Goal: Task Accomplishment & Management: Manage account settings

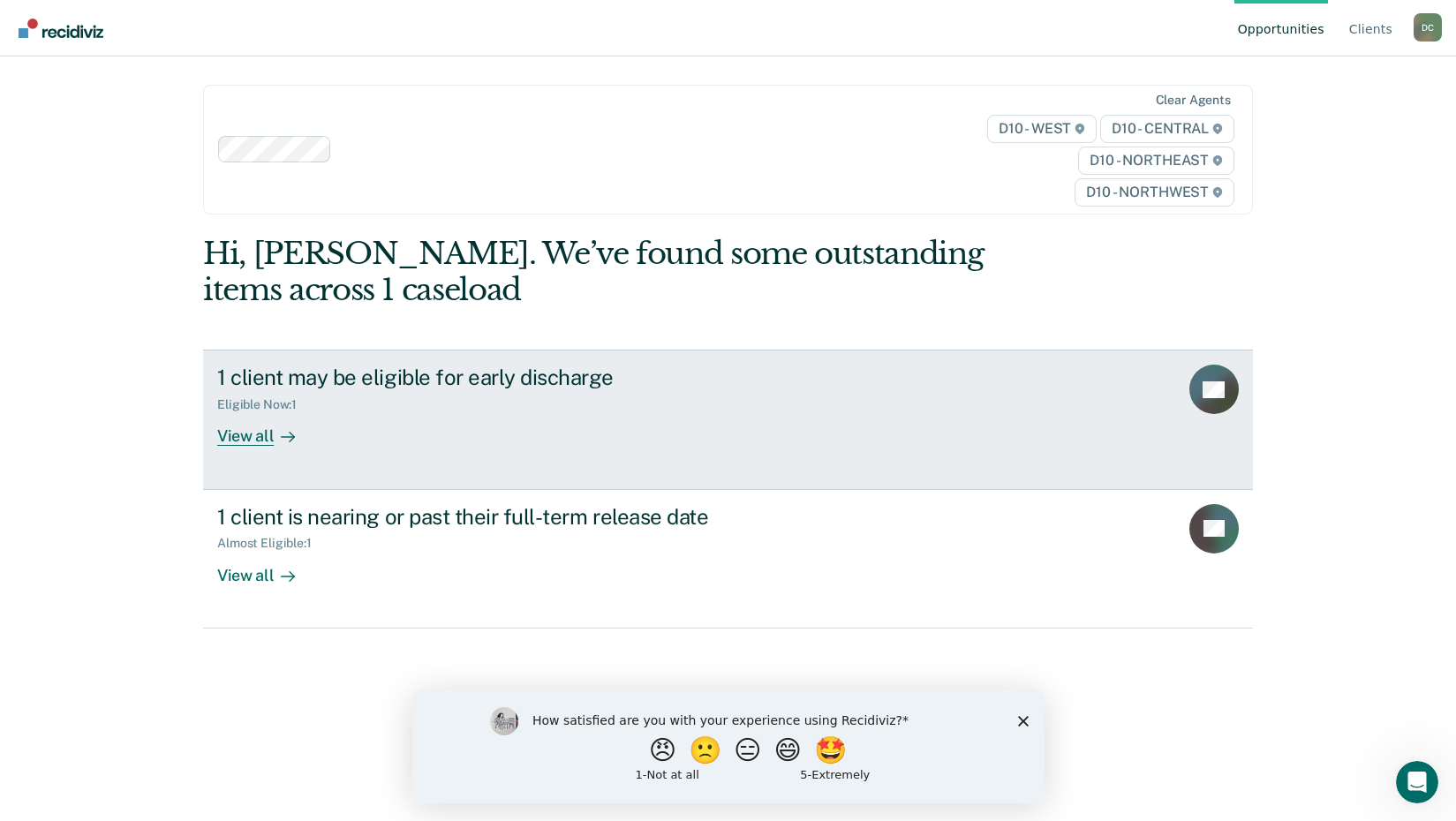
click at [246, 431] on div "View all" at bounding box center [267, 429] width 99 height 35
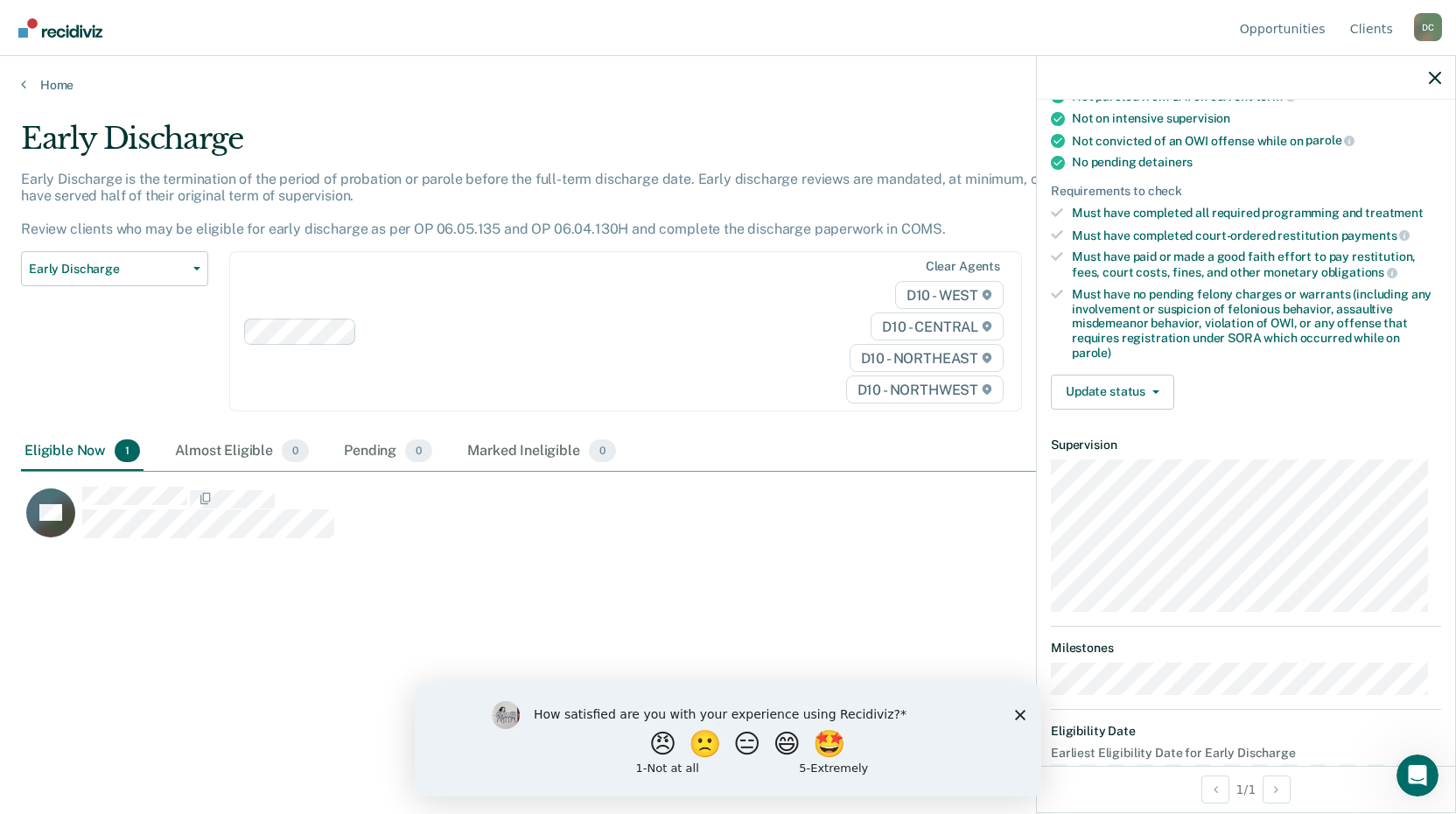
scroll to position [289, 0]
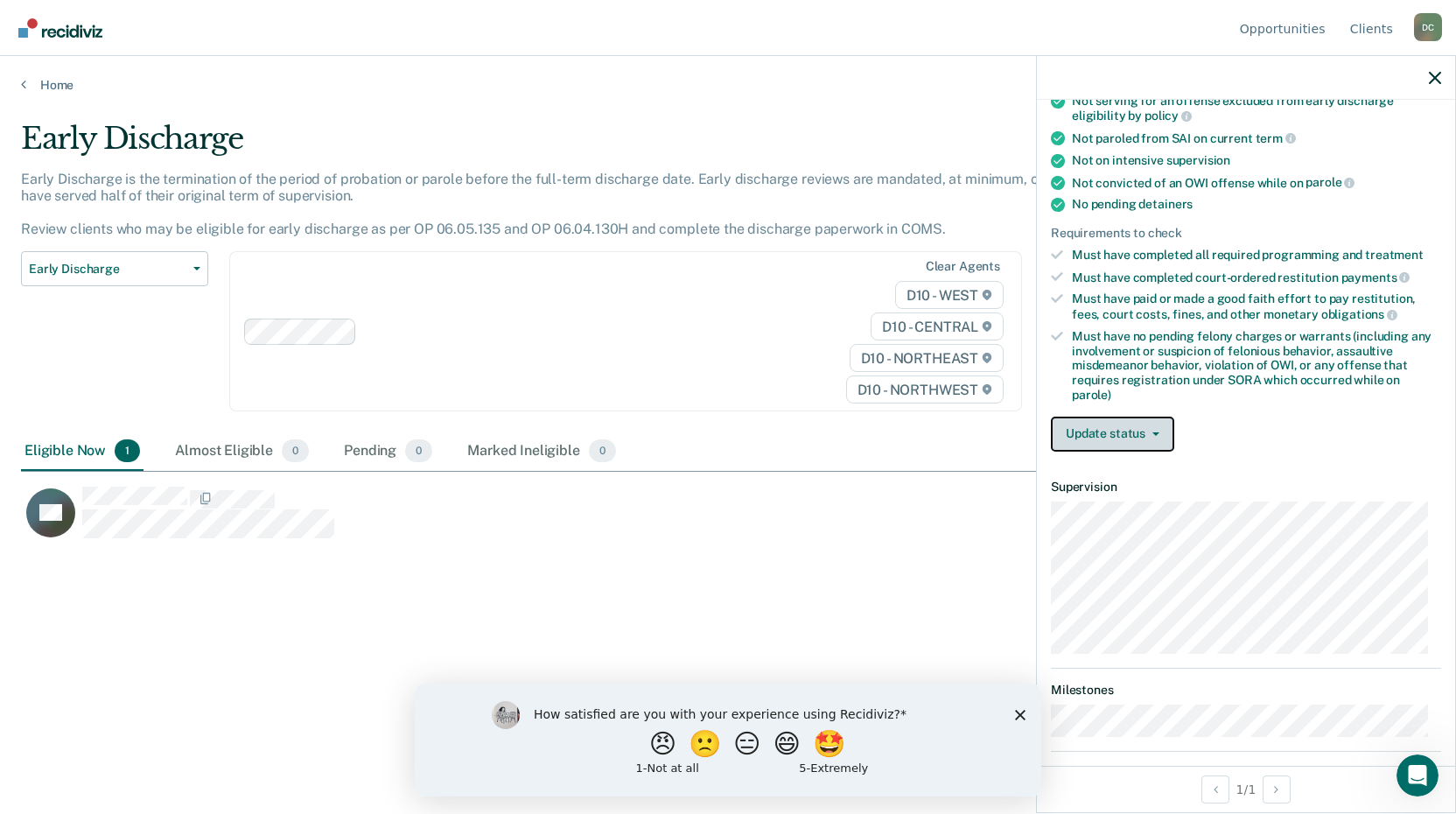
click at [1114, 428] on button "Update status" at bounding box center [1113, 433] width 123 height 35
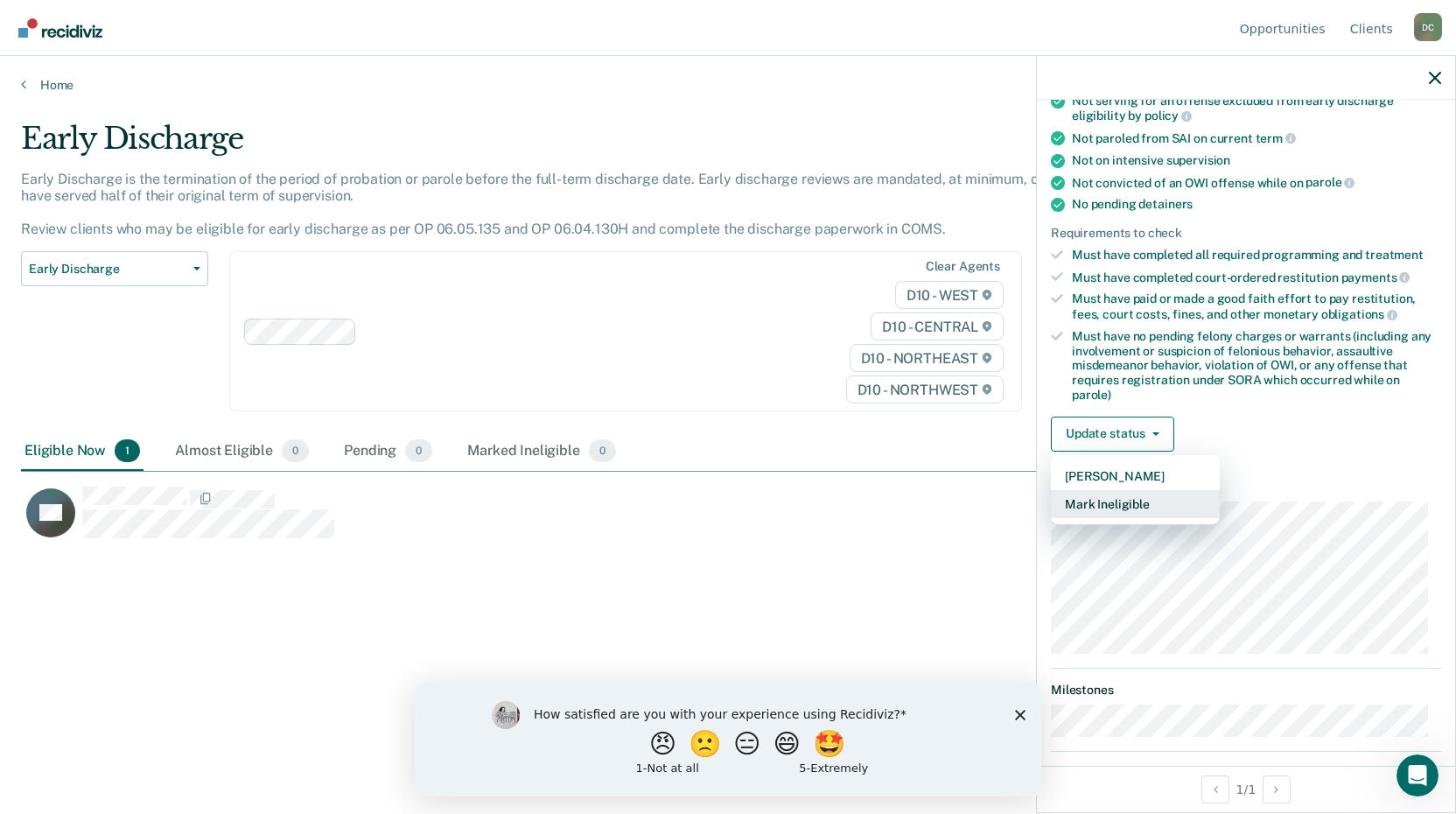
click at [1108, 506] on button "Mark Ineligible" at bounding box center [1136, 504] width 169 height 28
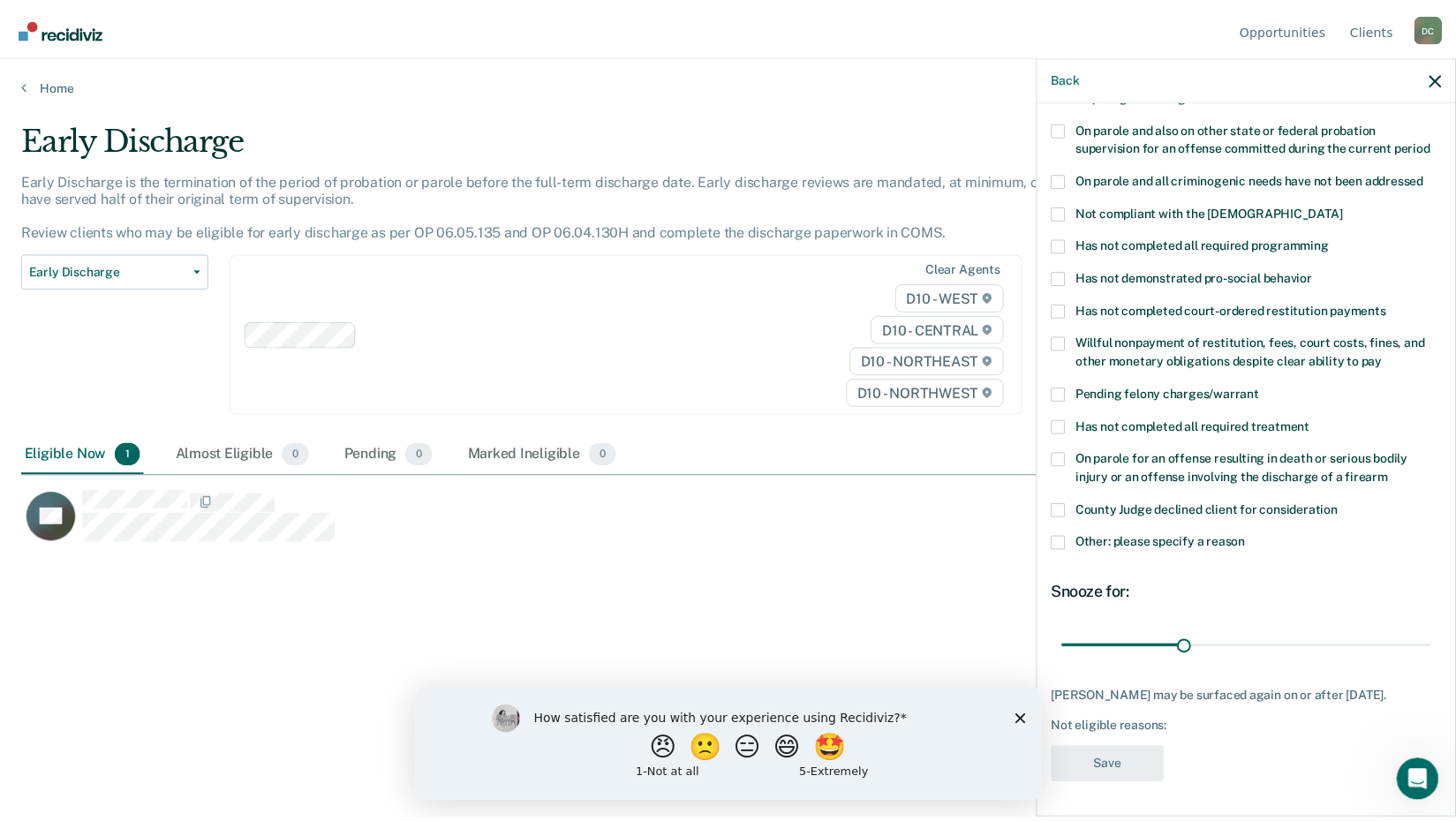
scroll to position [210, 0]
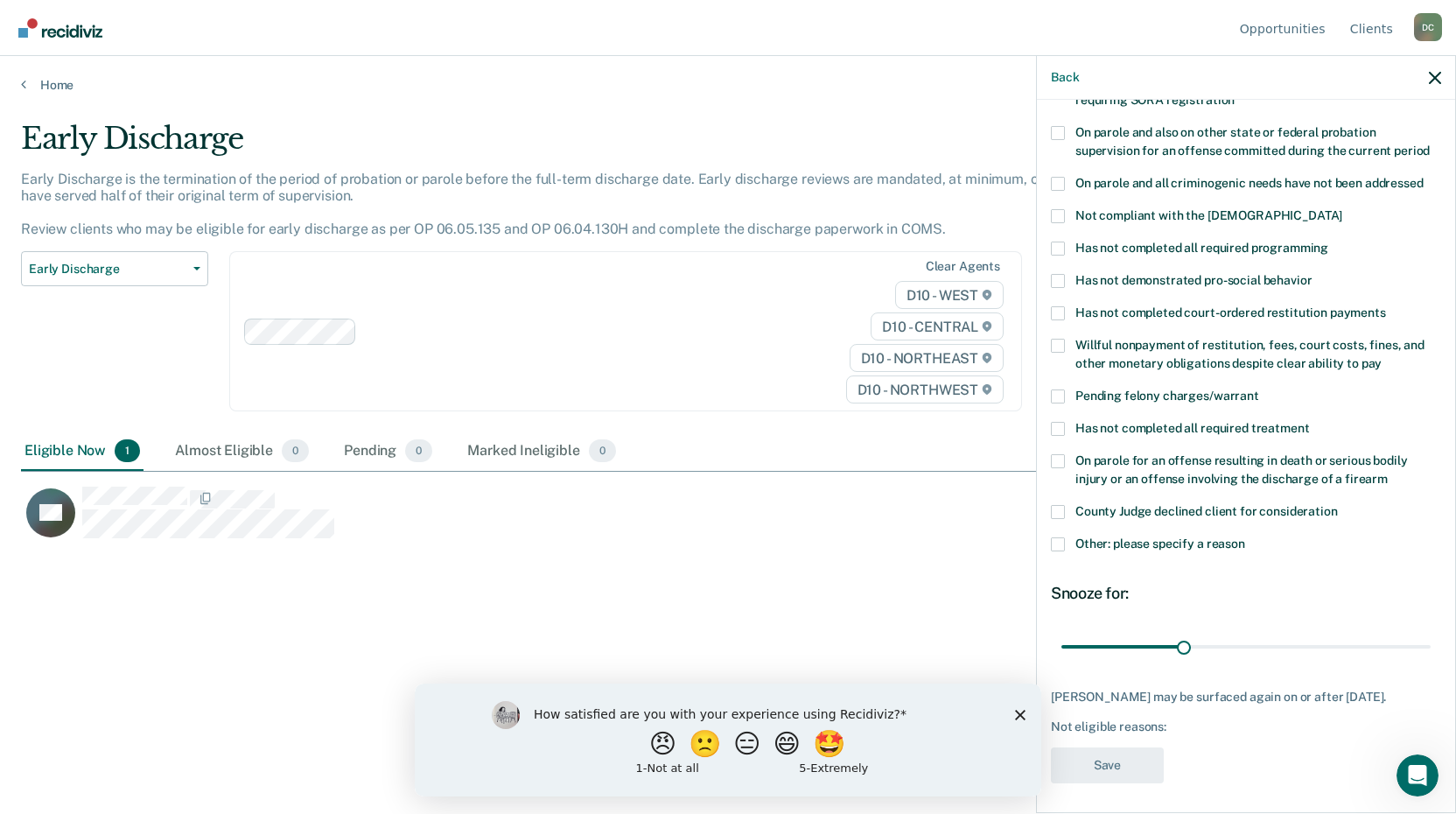
click at [1054, 338] on span at bounding box center [1058, 345] width 14 height 14
click at [1382, 358] on input "Willful nonpayment of restitution, fees, court costs, fines, and other monetary…" at bounding box center [1382, 358] width 0 height 0
click at [1094, 755] on button "Save" at bounding box center [1107, 765] width 112 height 36
